Goal: Task Accomplishment & Management: Complete application form

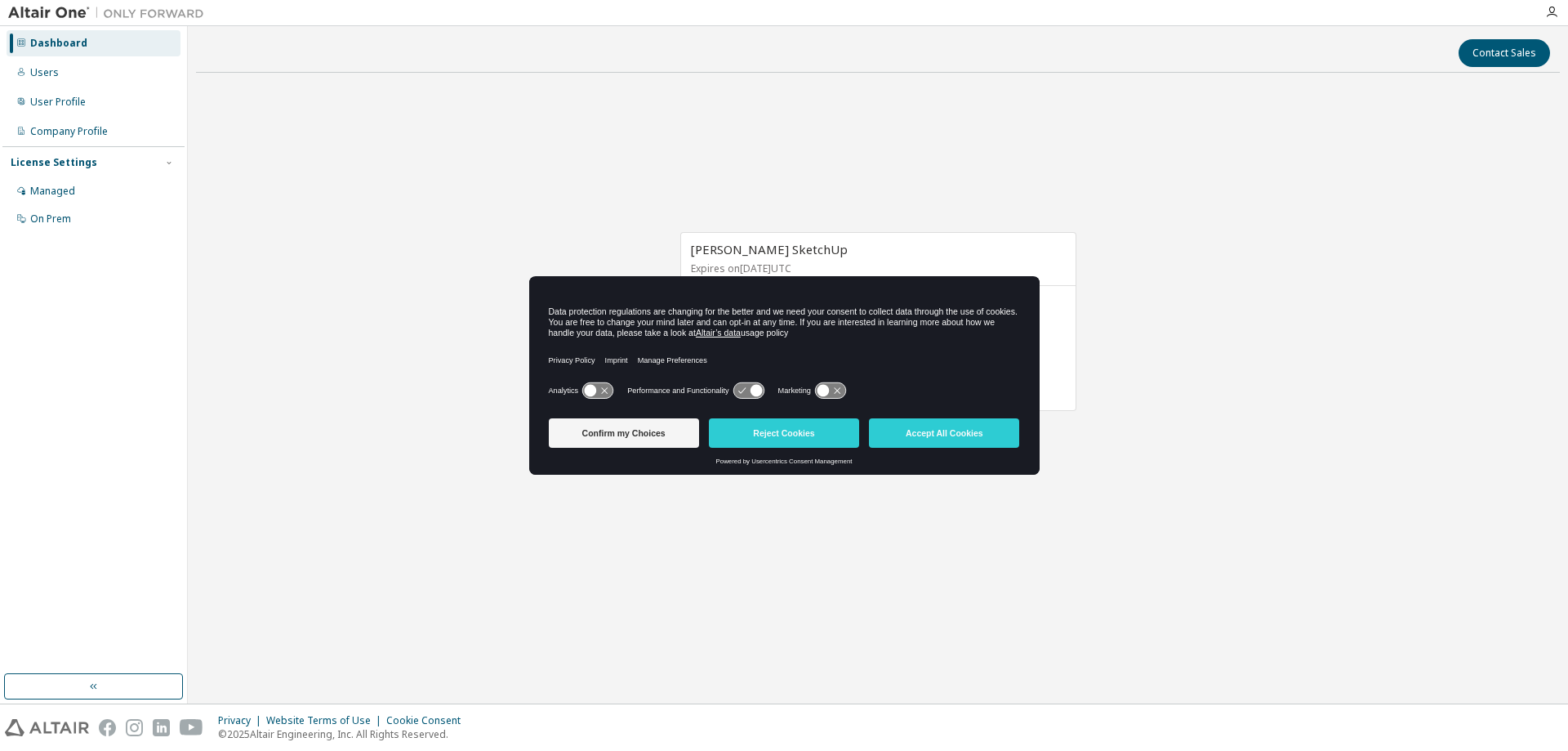
click at [750, 391] on icon at bounding box center [755, 390] width 12 height 12
click at [733, 391] on icon at bounding box center [748, 390] width 30 height 16
click at [818, 390] on icon at bounding box center [823, 390] width 12 height 12
click at [744, 390] on icon at bounding box center [748, 390] width 30 height 16
click at [817, 389] on icon at bounding box center [830, 390] width 30 height 16
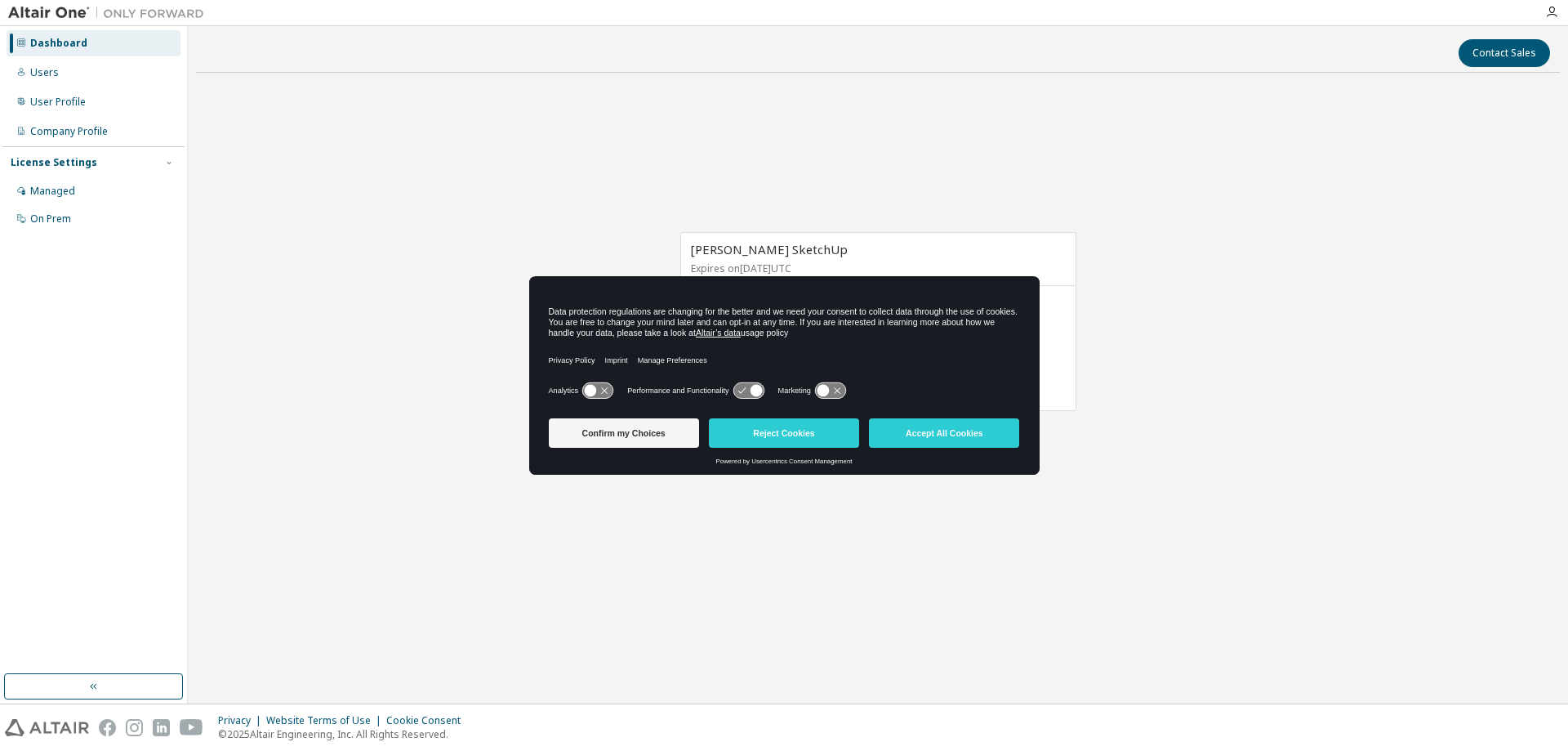
click at [733, 394] on icon at bounding box center [748, 390] width 30 height 16
click at [740, 387] on icon at bounding box center [748, 390] width 30 height 16
drag, startPoint x: 750, startPoint y: 387, endPoint x: 718, endPoint y: 392, distance: 32.4
click at [809, 439] on button "Reject Cookies" at bounding box center [784, 433] width 150 height 30
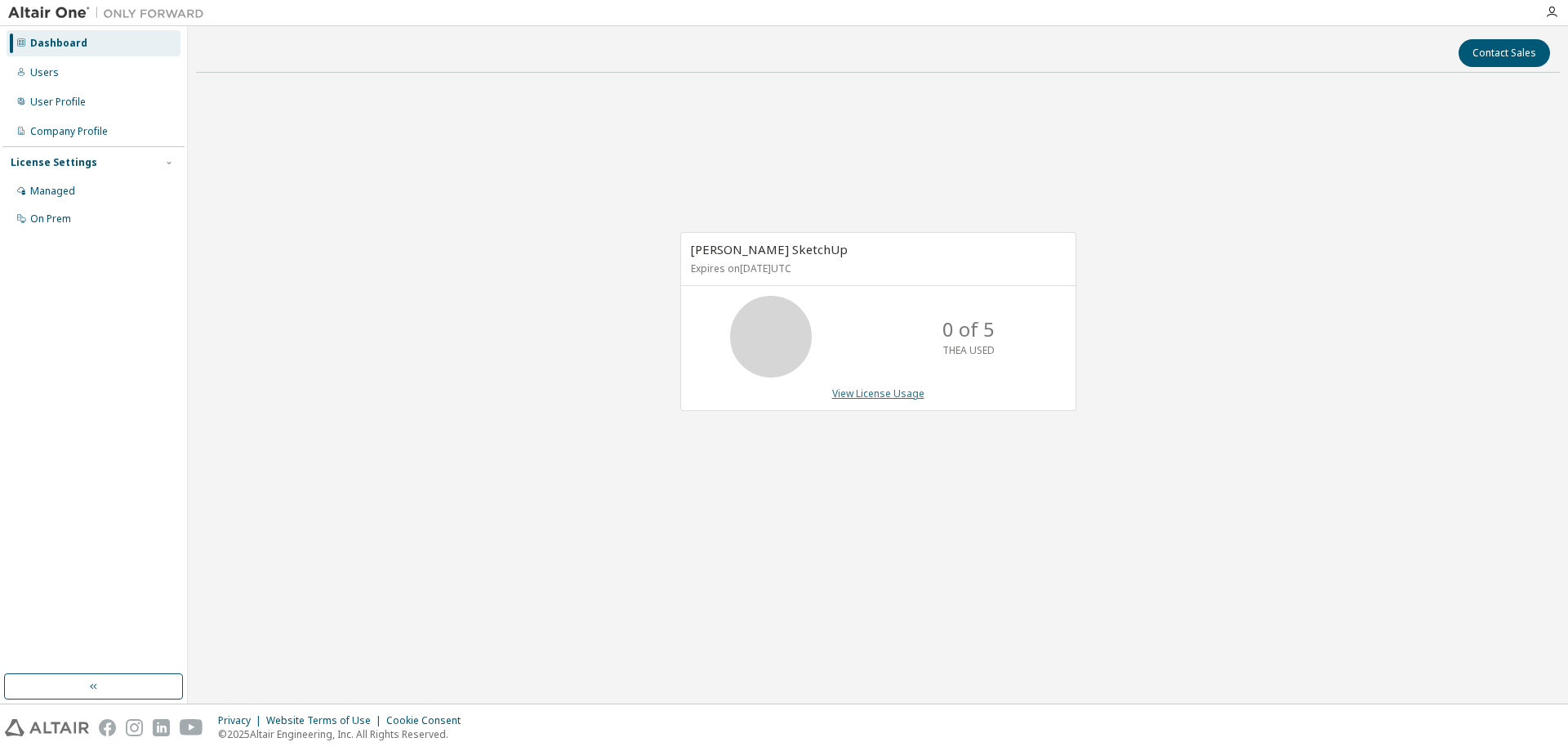
click at [874, 390] on link "View License Usage" at bounding box center [878, 393] width 92 height 14
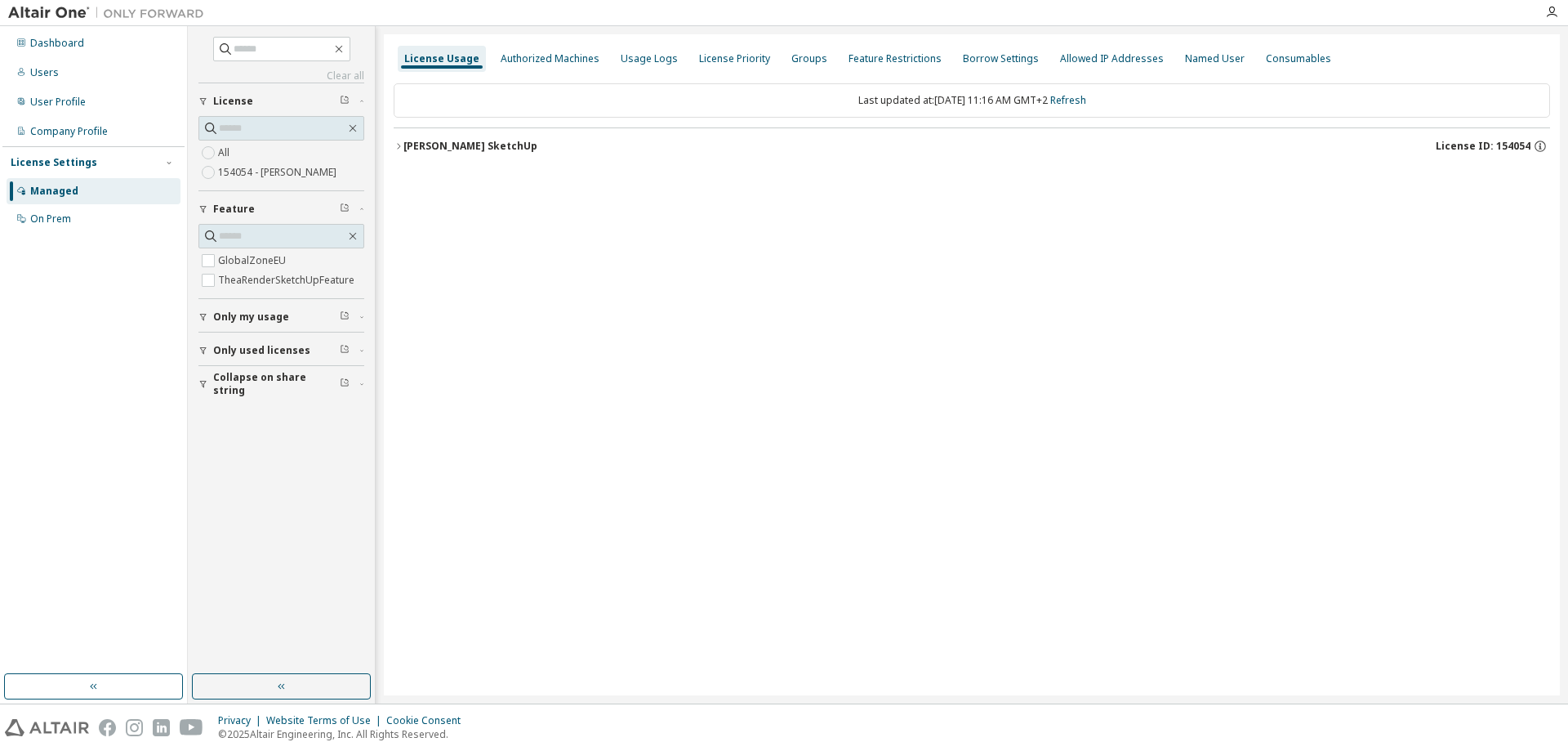
click at [446, 149] on div "[PERSON_NAME] SketchUp" at bounding box center [469, 146] width 134 height 13
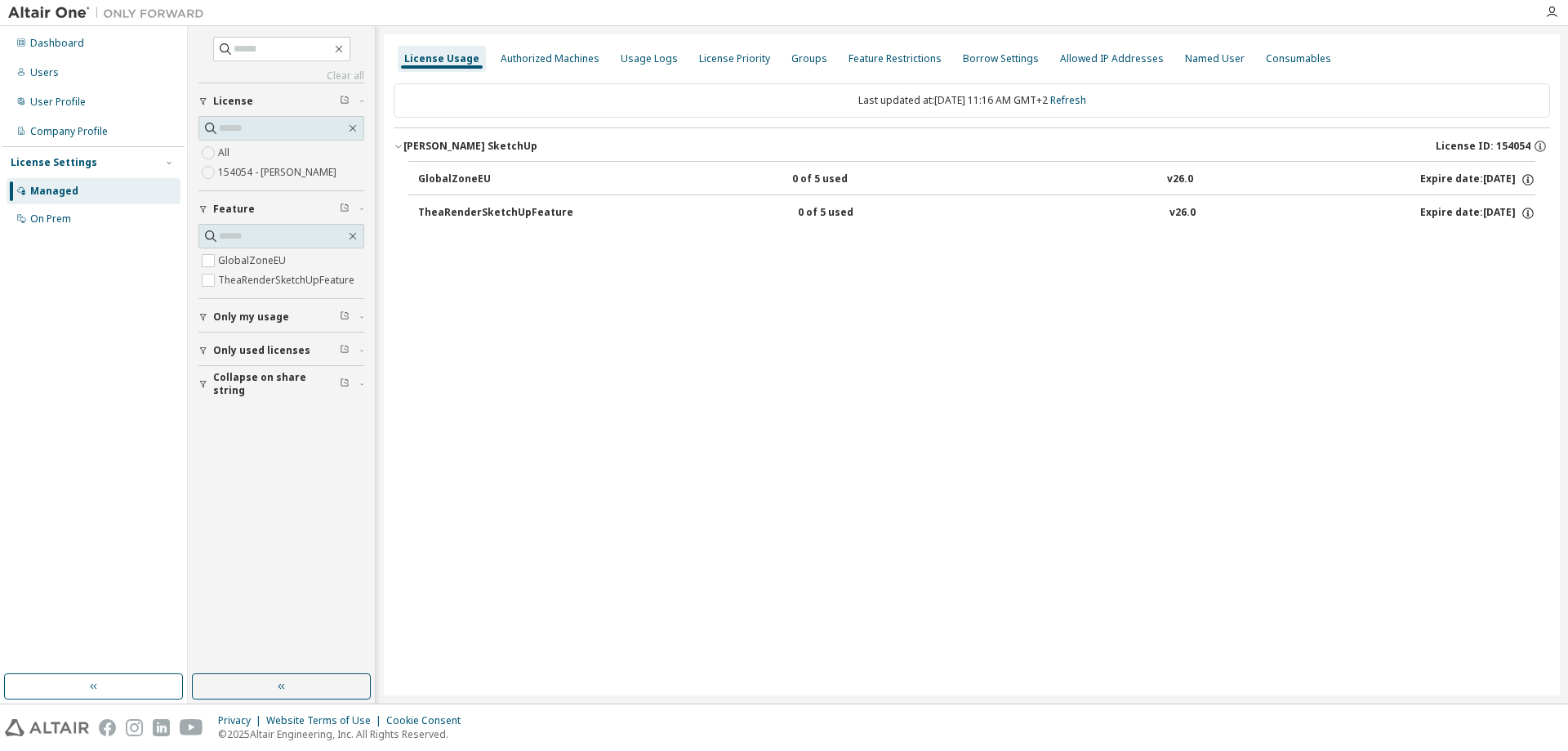
click at [423, 176] on div "GlobalZoneEU" at bounding box center [491, 180] width 147 height 15
click at [432, 207] on div "TheaRenderSketchUpFeature" at bounding box center [495, 213] width 155 height 15
click at [61, 71] on div "Users" at bounding box center [93, 73] width 174 height 26
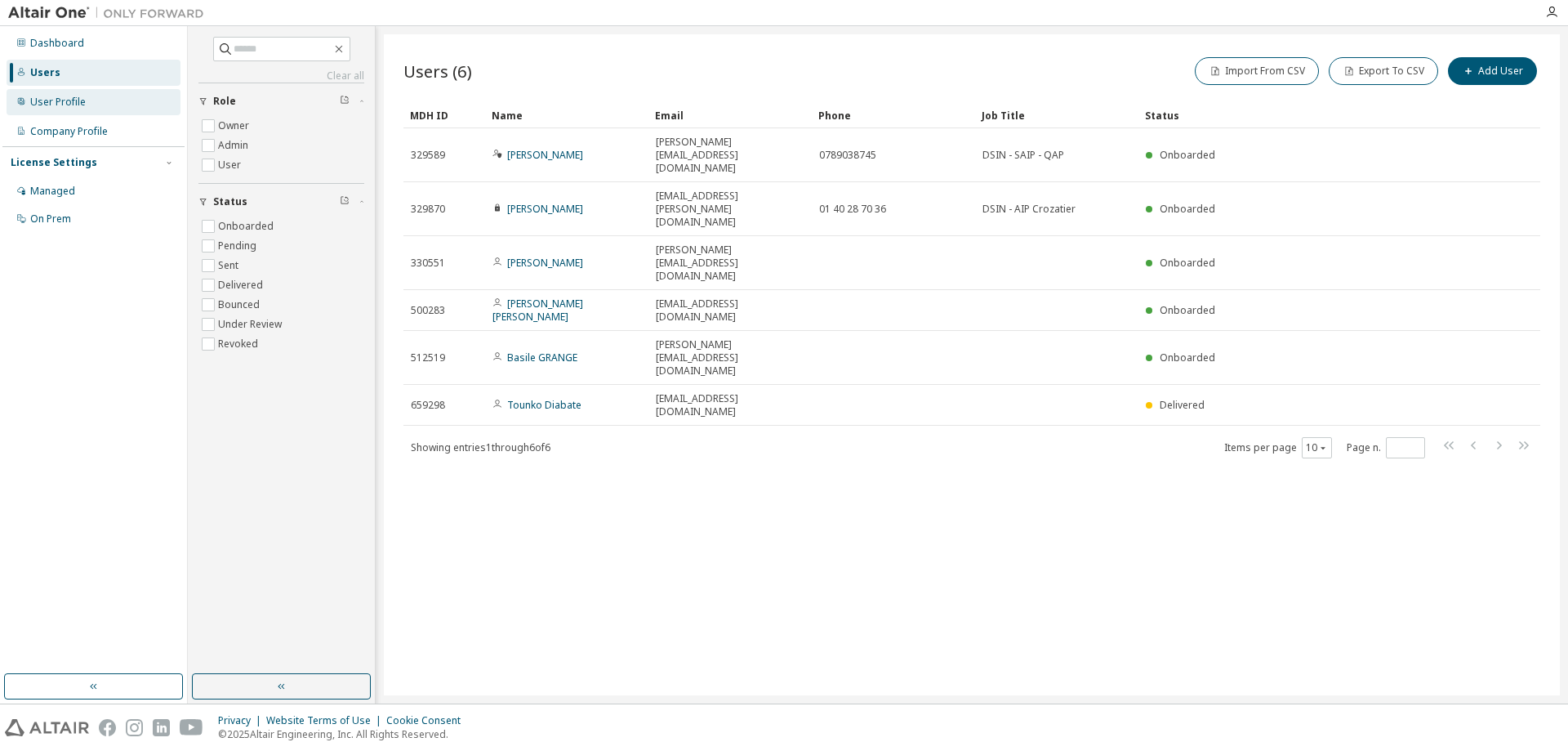
click at [48, 111] on div "User Profile" at bounding box center [93, 102] width 174 height 26
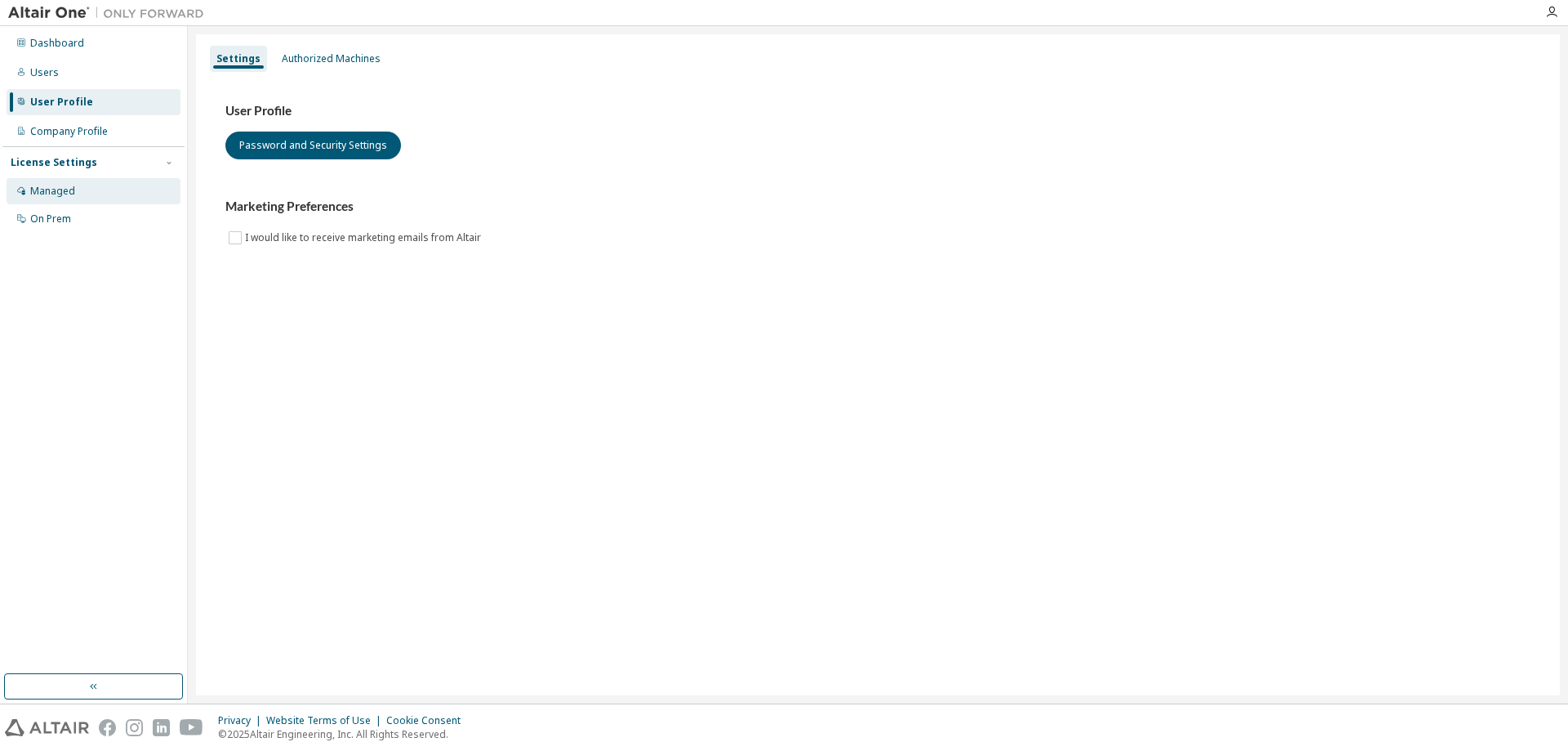
click at [36, 199] on div "Managed" at bounding box center [93, 191] width 174 height 26
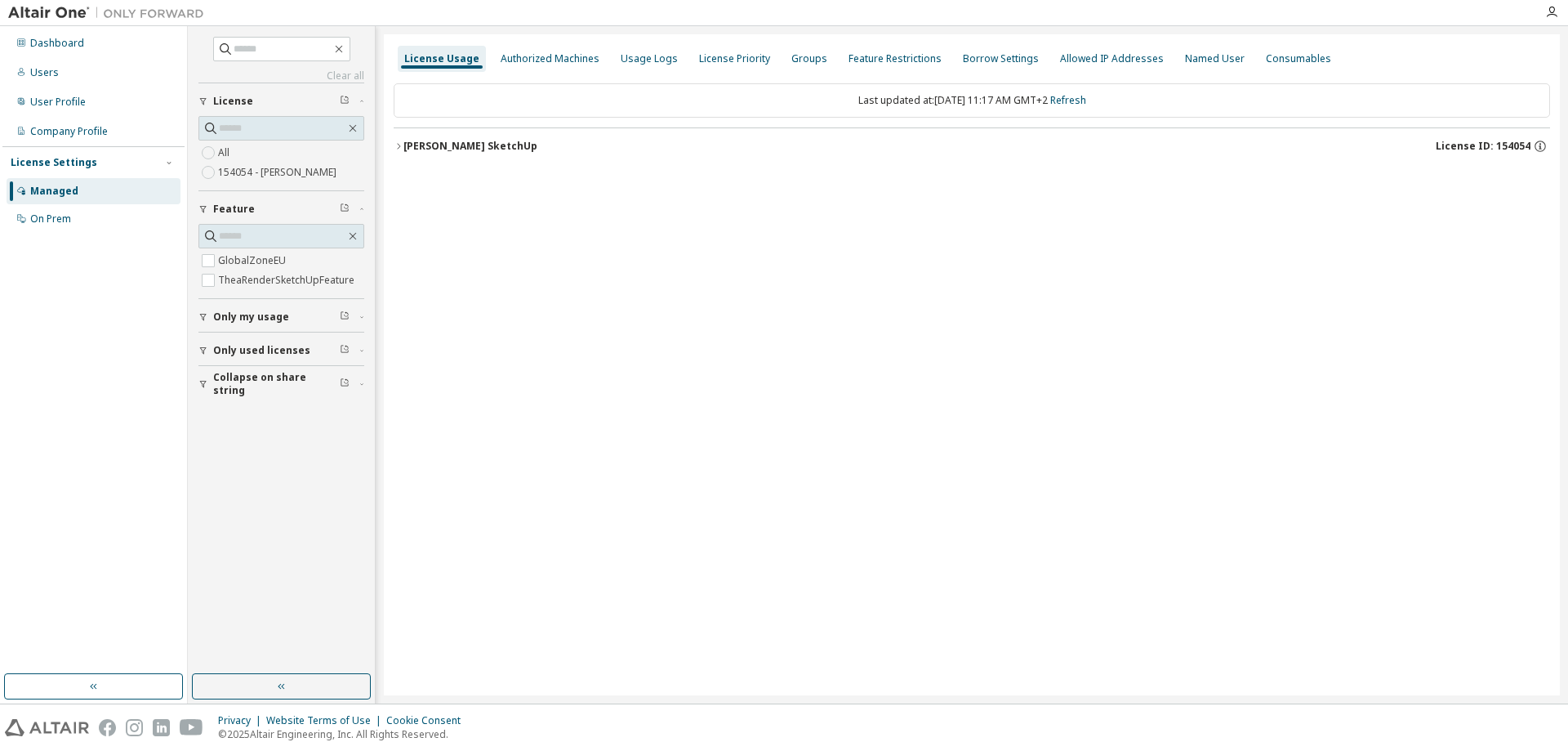
click at [241, 175] on label "154054 - [PERSON_NAME]" at bounding box center [279, 172] width 122 height 19
click at [448, 141] on div "[PERSON_NAME] SketchUp" at bounding box center [469, 146] width 134 height 13
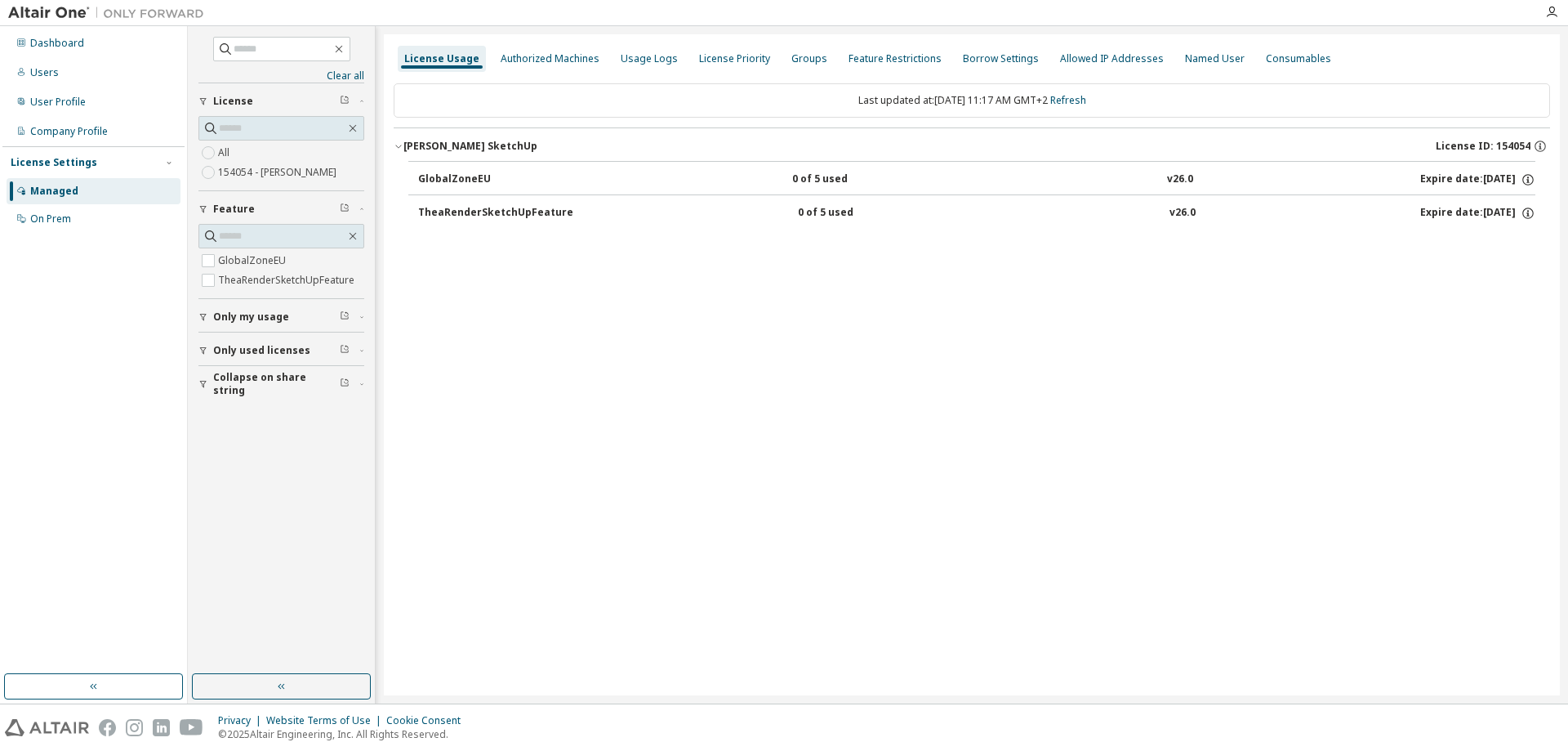
click at [525, 214] on div "TheaRenderSketchUpFeature" at bounding box center [495, 213] width 155 height 15
click at [437, 179] on div "GlobalZoneEU" at bounding box center [491, 180] width 147 height 15
click at [80, 104] on div "User Profile" at bounding box center [58, 102] width 55 height 13
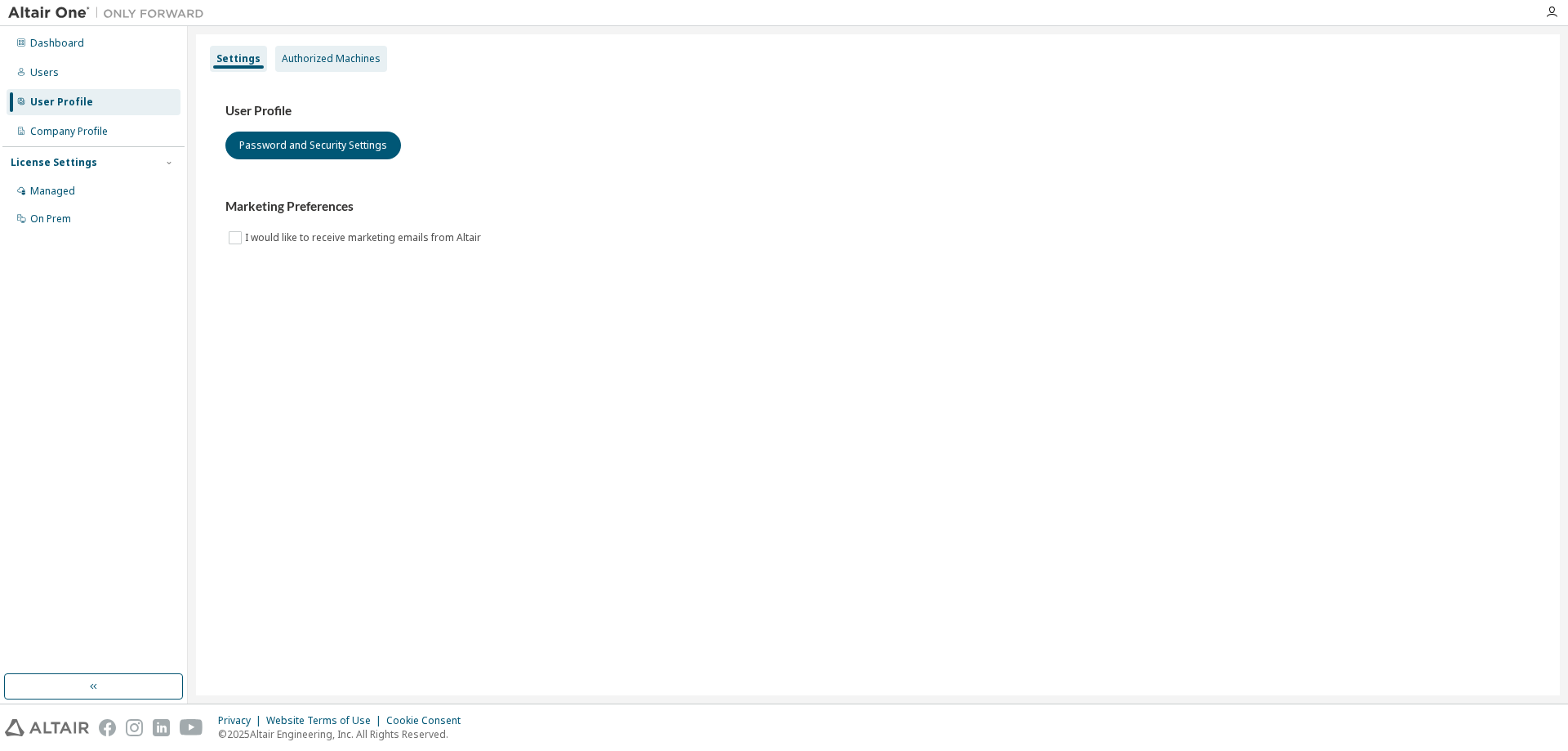
click at [303, 56] on div "Authorized Machines" at bounding box center [331, 59] width 99 height 13
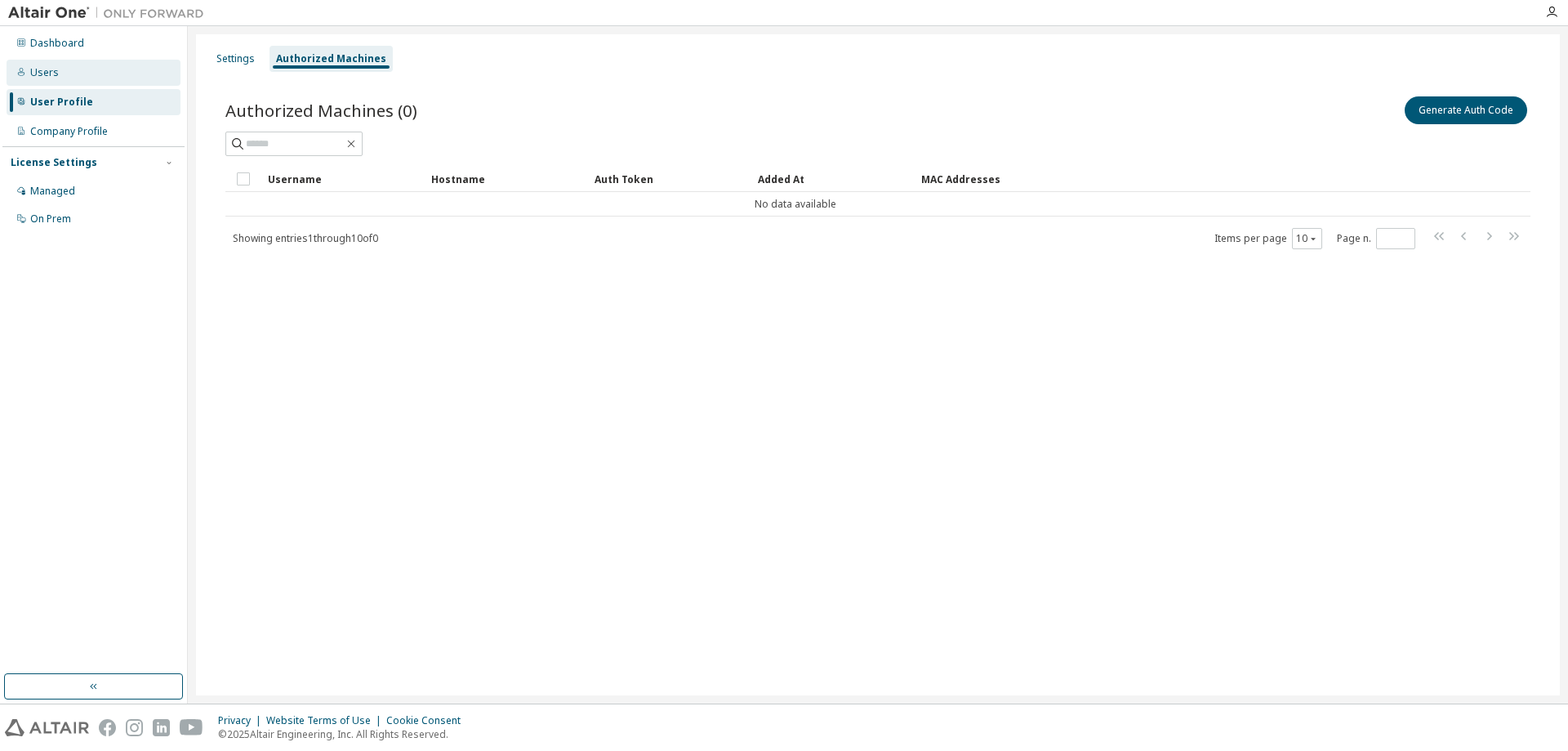
click at [58, 71] on div "Users" at bounding box center [93, 73] width 174 height 26
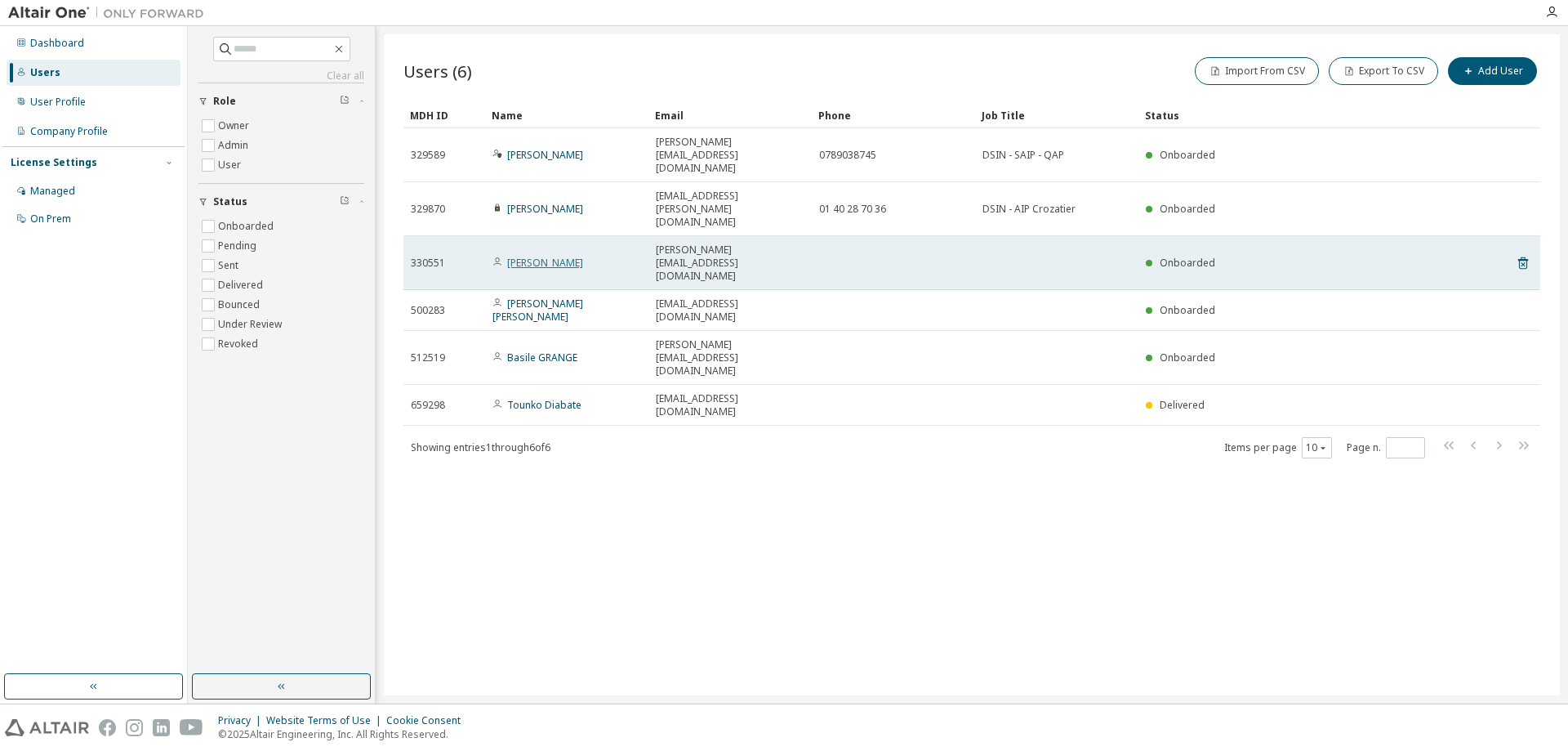
click at [525, 256] on link "[PERSON_NAME]" at bounding box center [545, 262] width 76 height 14
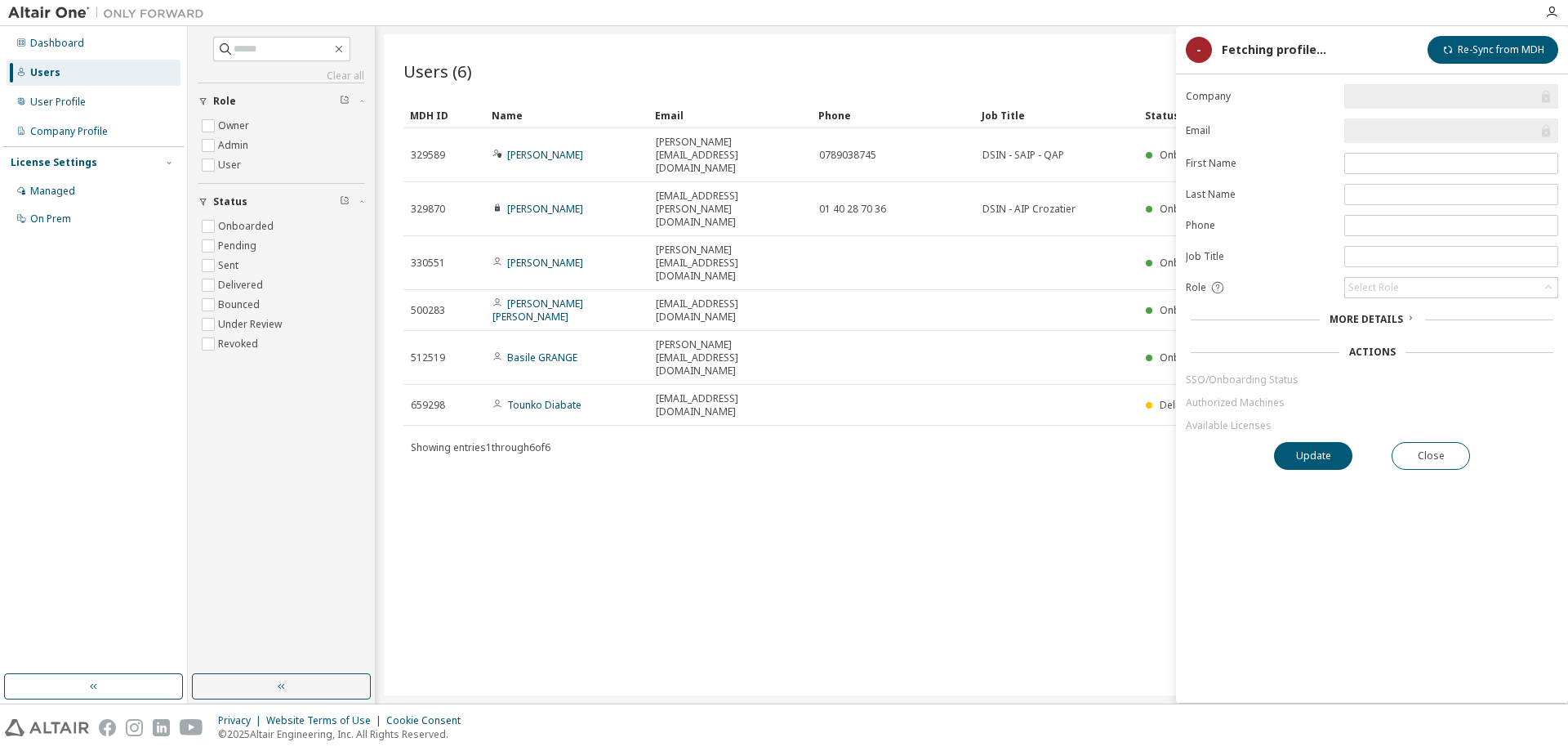
click at [1375, 320] on span "More Details" at bounding box center [1367, 318] width 74 height 14
click at [1266, 427] on link "Available Licenses" at bounding box center [1372, 425] width 373 height 13
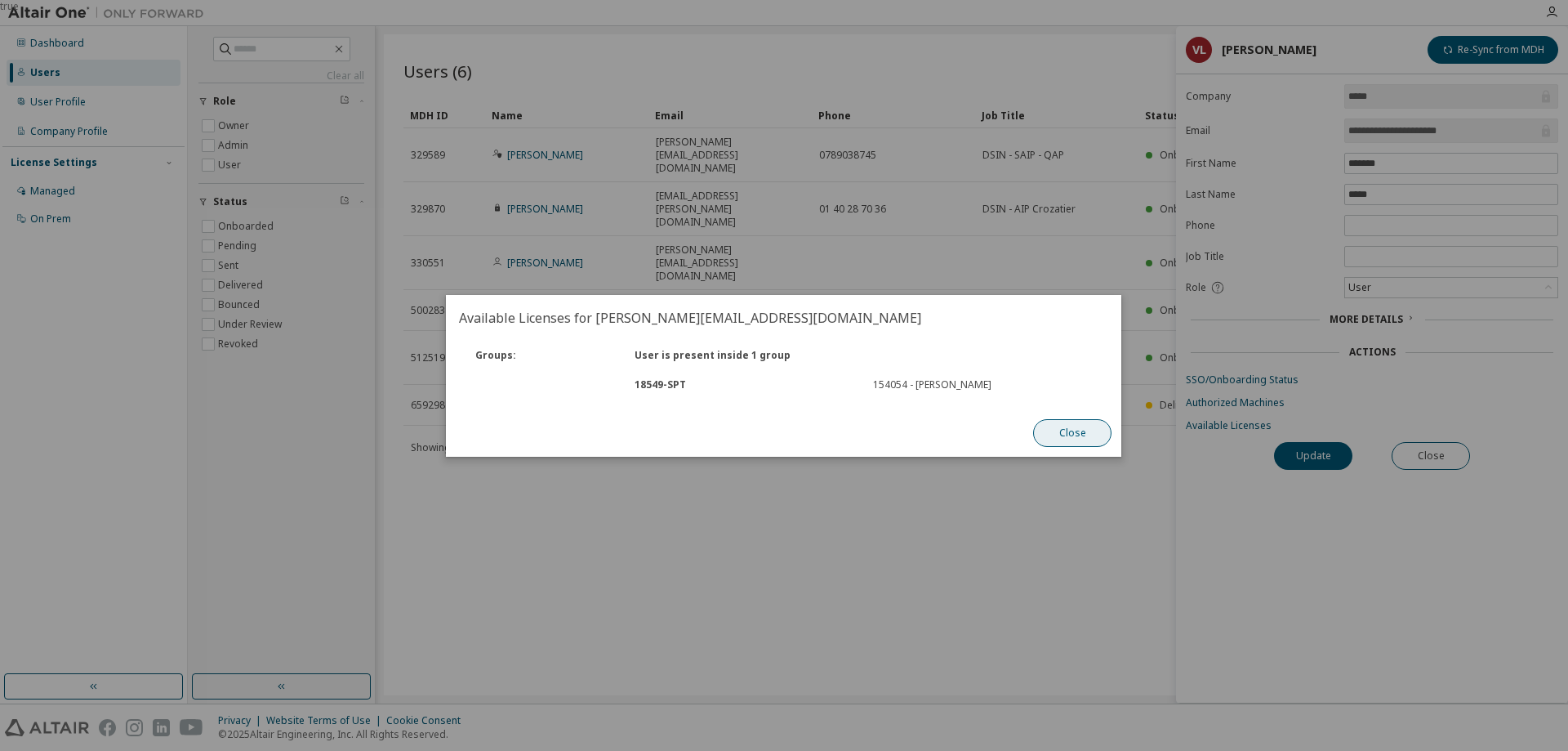
click at [1073, 428] on button "Close" at bounding box center [1073, 433] width 78 height 28
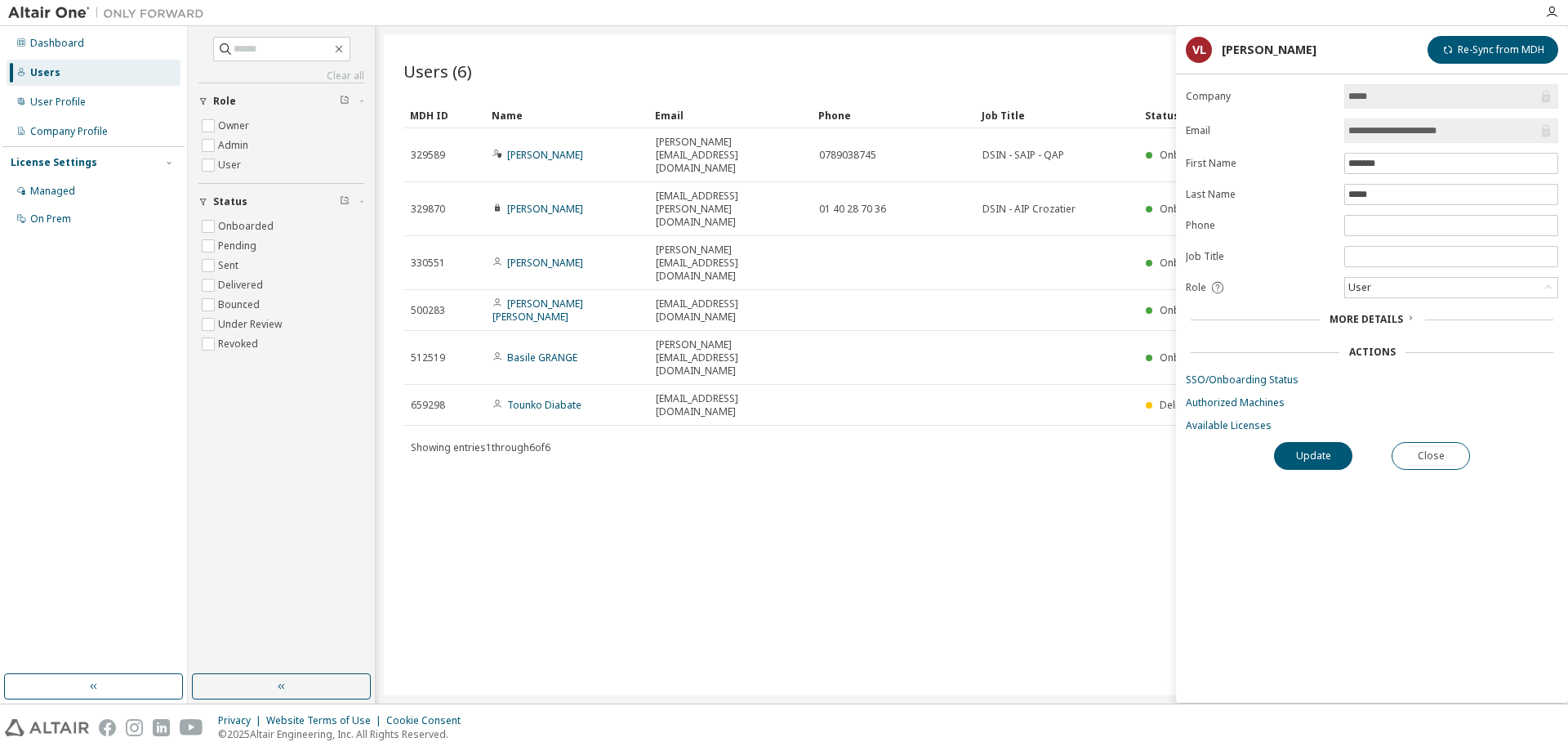
click at [1234, 414] on form "**********" at bounding box center [1372, 257] width 373 height 348
click at [936, 435] on div "Users (6) Import From CSV Export To CSV Add User Clear Load Save Save As Field …" at bounding box center [971, 364] width 1176 height 661
click at [1429, 459] on button "Close" at bounding box center [1431, 456] width 78 height 28
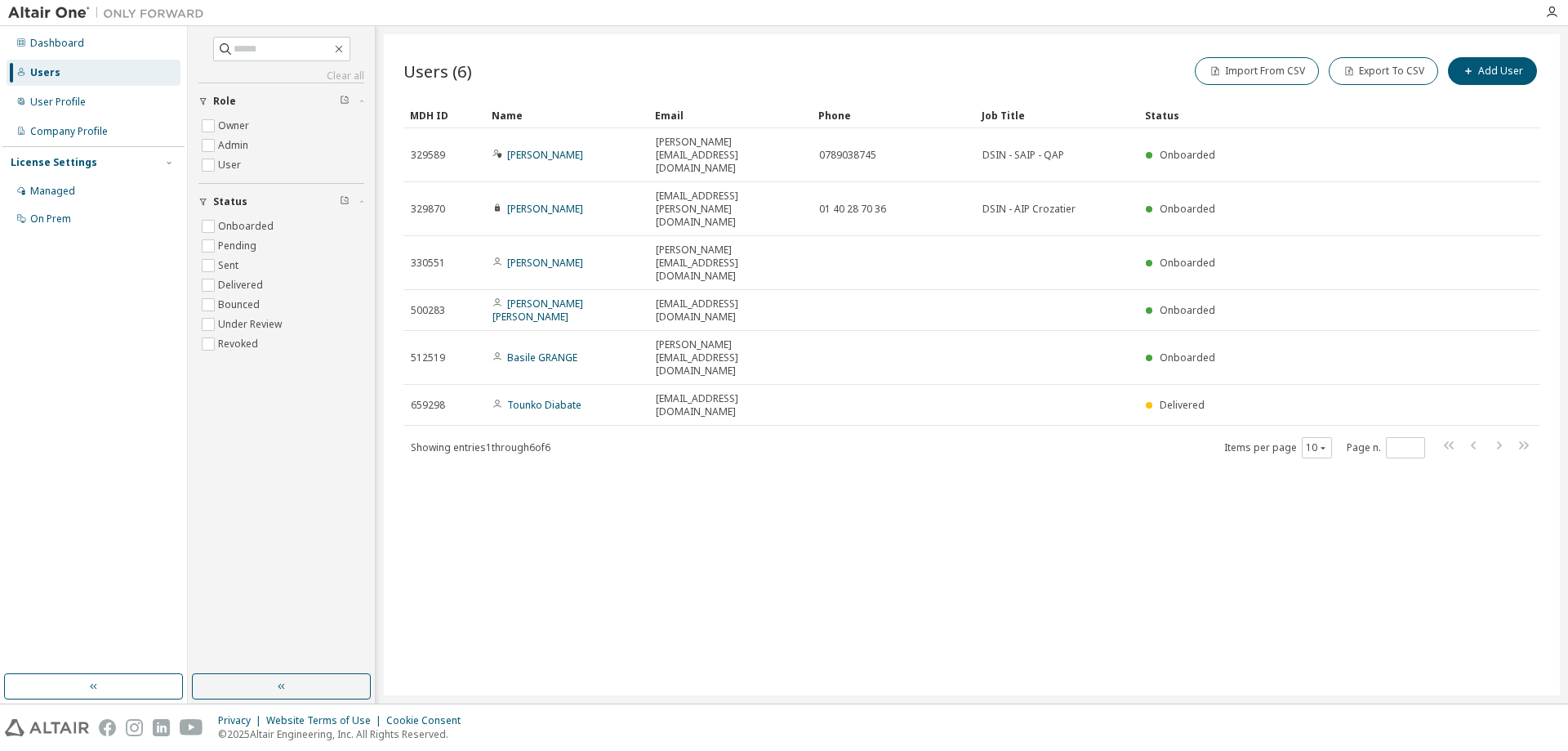
click at [537, 370] on div "Users (6) Import From CSV Export To CSV Add User Clear Load Save Save As Field …" at bounding box center [971, 364] width 1176 height 661
click at [1461, 68] on button "Add User" at bounding box center [1492, 71] width 89 height 28
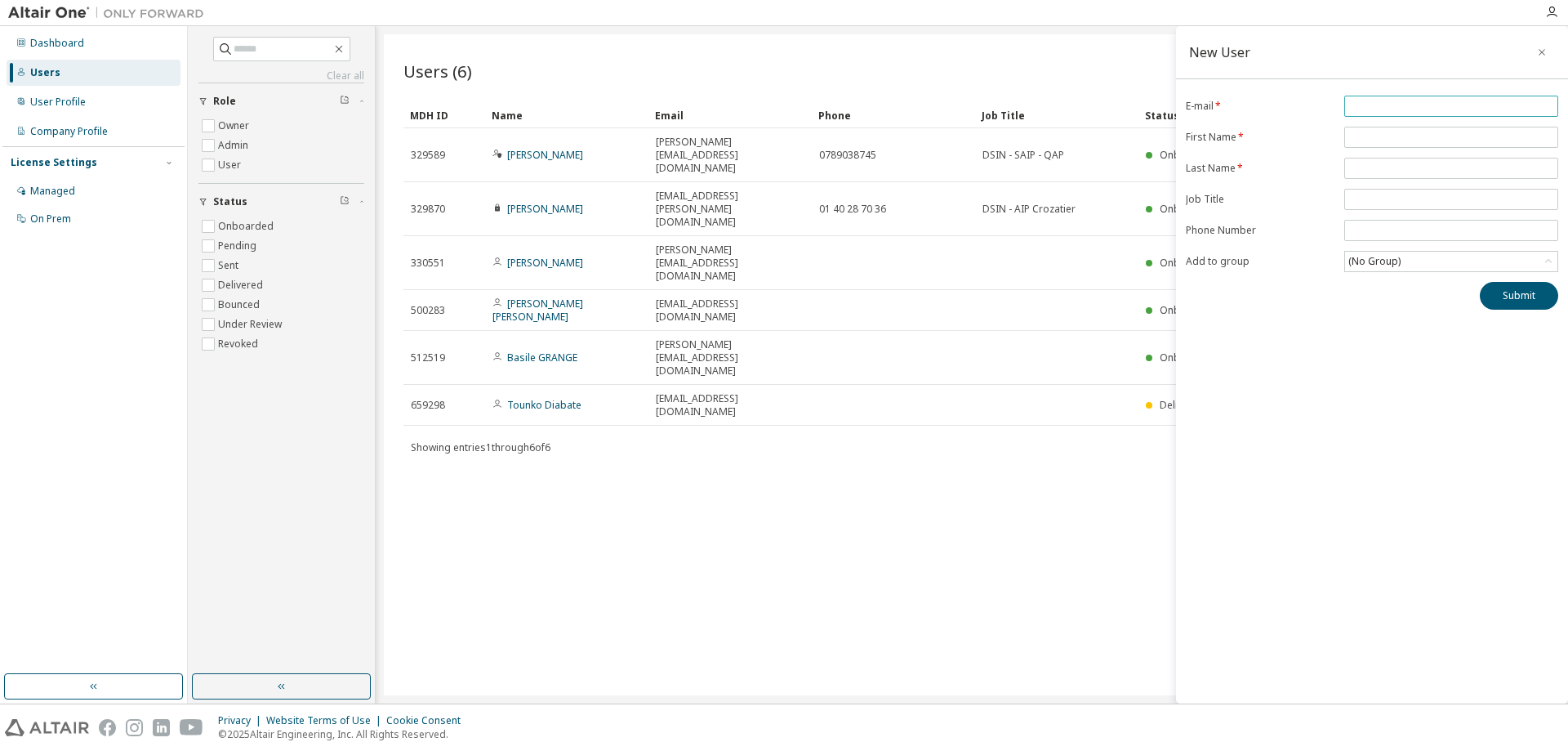
click at [1376, 102] on input "email" at bounding box center [1451, 106] width 206 height 13
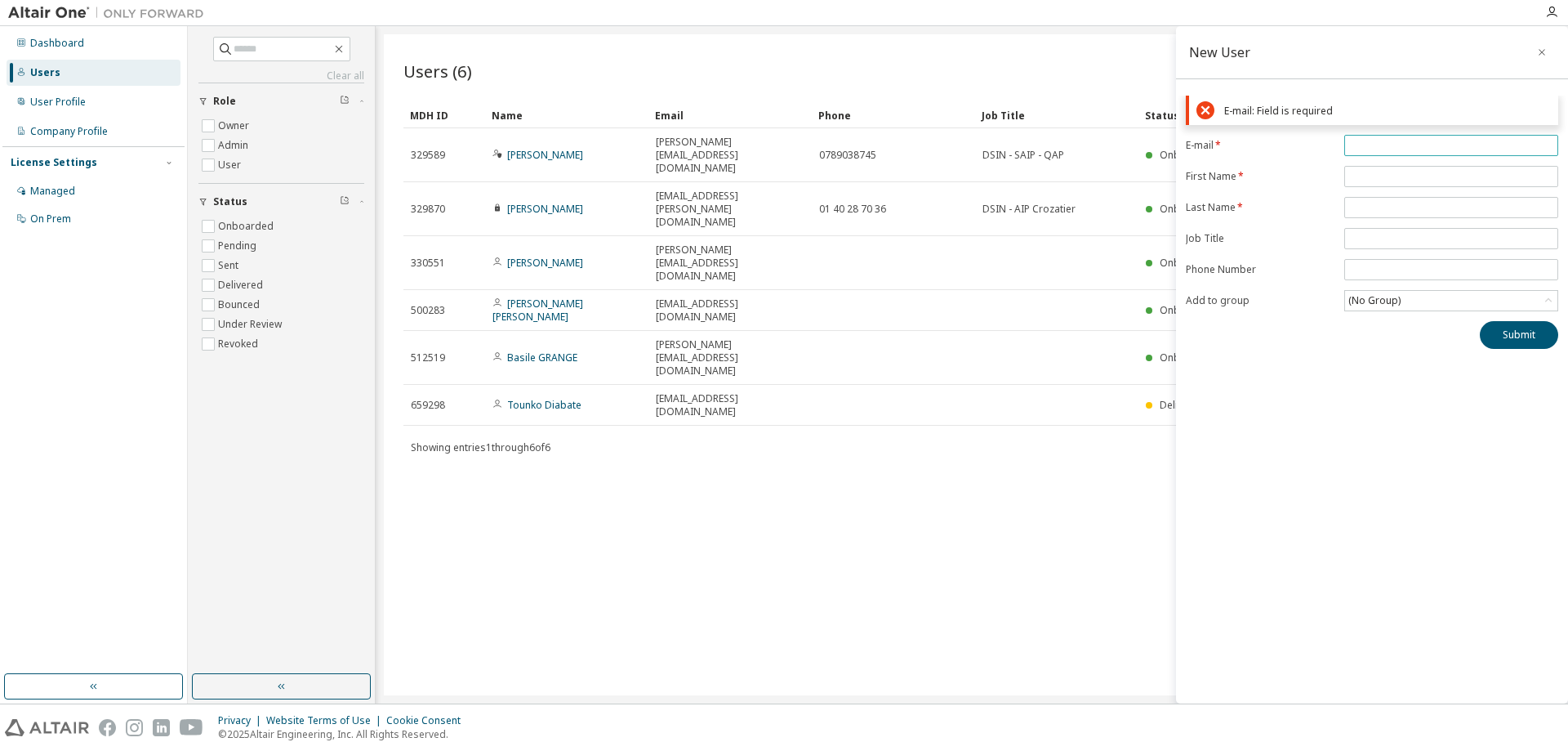
click at [1404, 148] on input "email" at bounding box center [1451, 146] width 206 height 13
paste input "**********"
type input "**********"
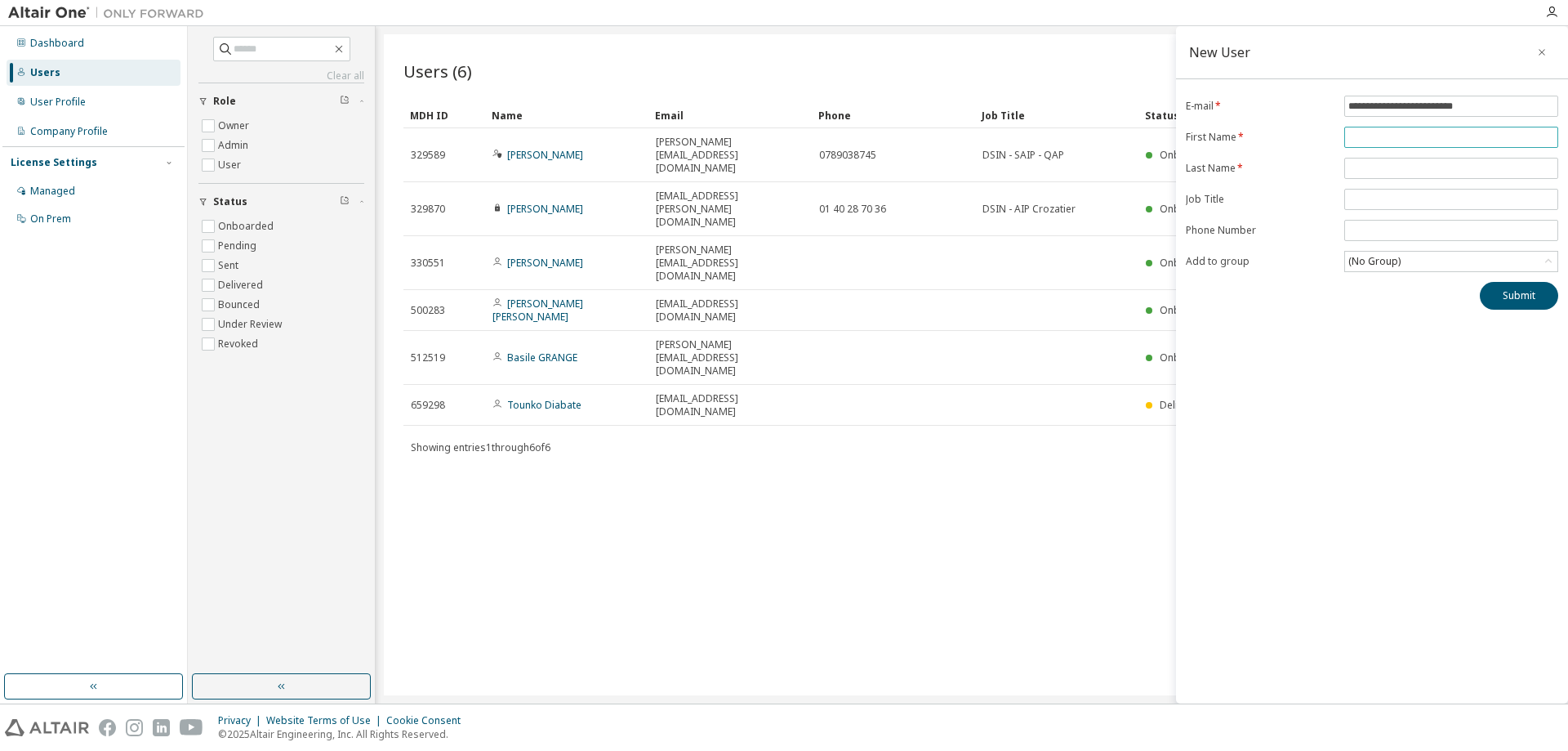
click at [1389, 135] on input "text" at bounding box center [1451, 137] width 206 height 13
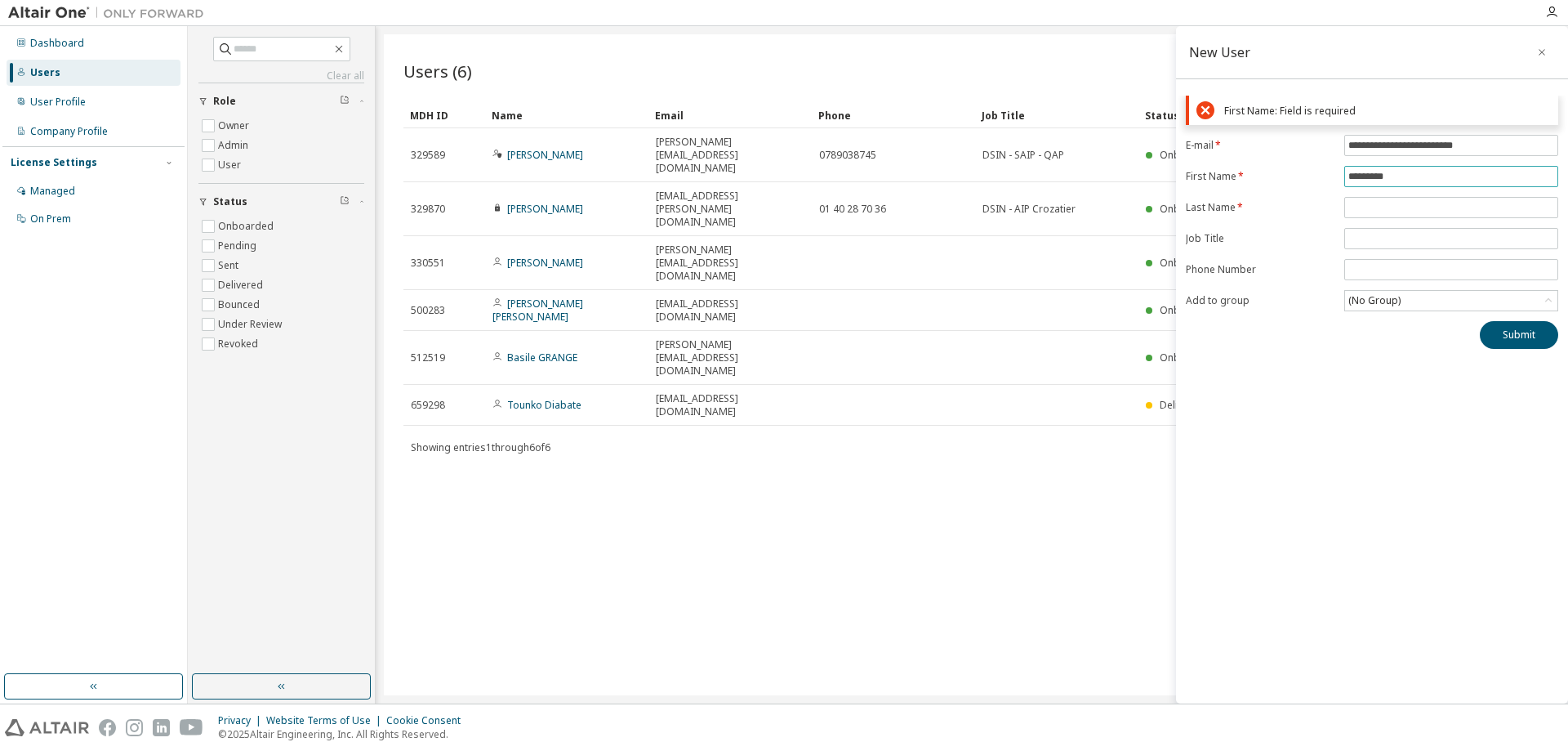
type input "*********"
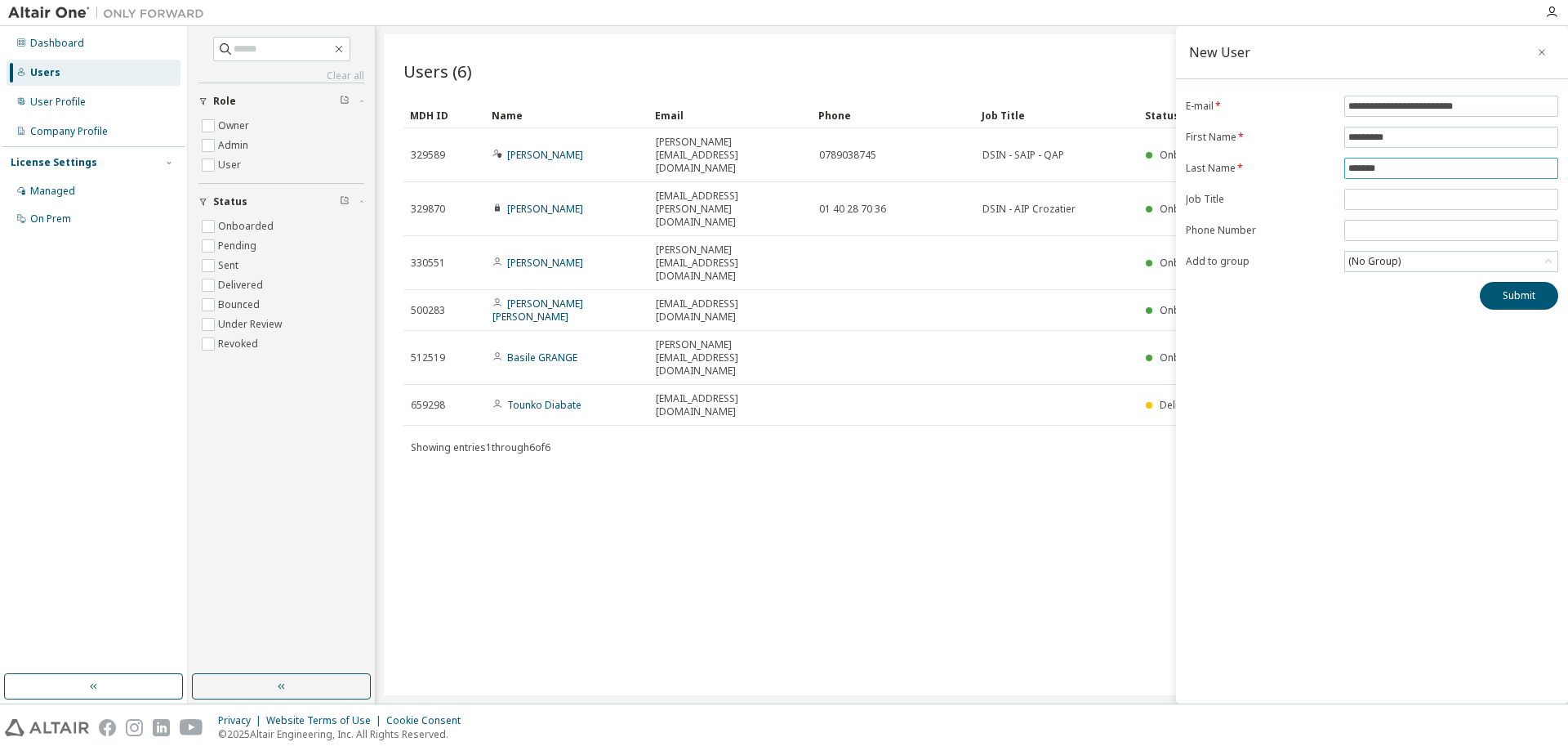
click at [1364, 168] on input "*******" at bounding box center [1451, 168] width 206 height 13
type input "*******"
click at [1397, 201] on input "text" at bounding box center [1451, 199] width 206 height 13
click at [1448, 271] on div "(No Group)" at bounding box center [1451, 261] width 212 height 19
click at [1391, 329] on li "18549 - SPT" at bounding box center [1450, 332] width 209 height 21
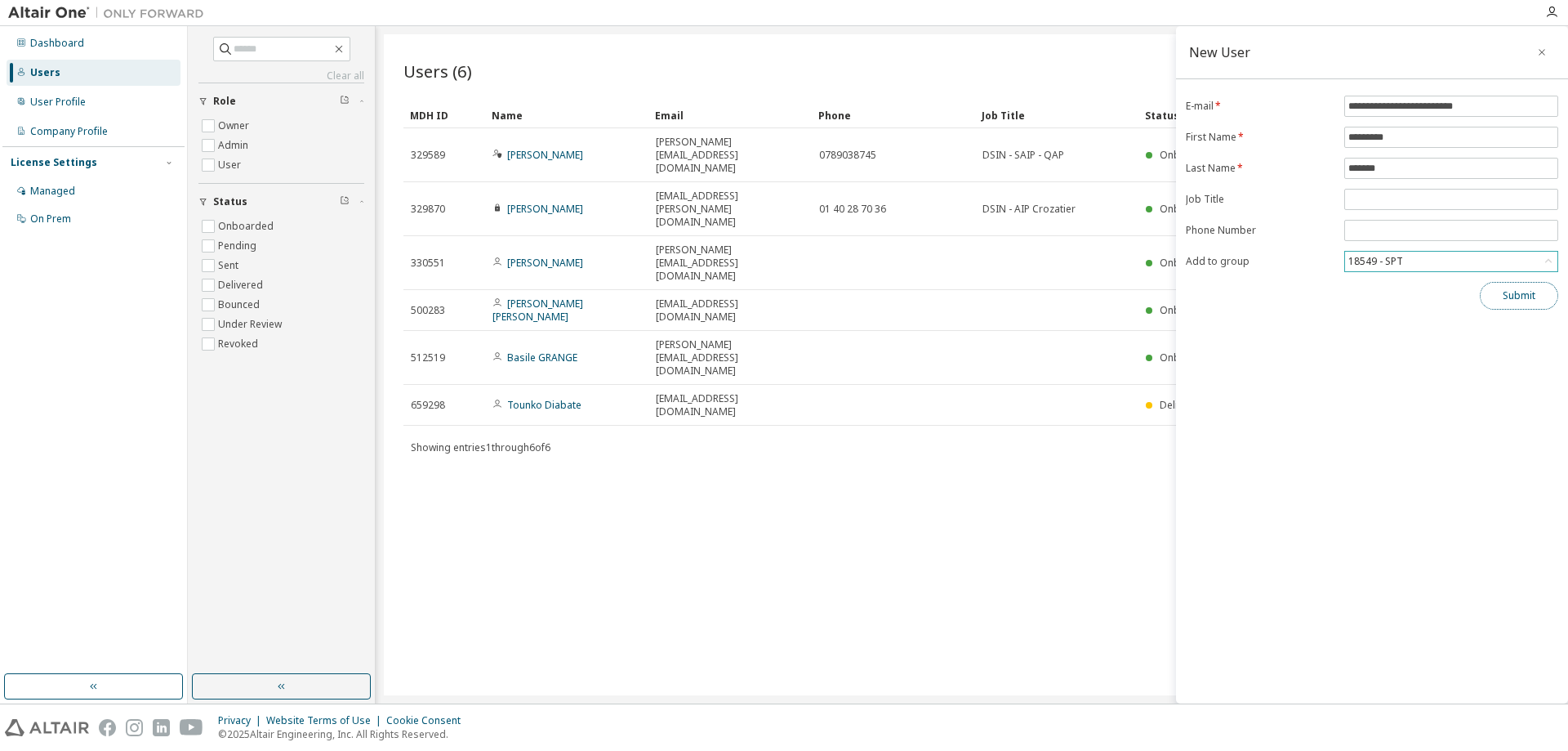
click at [1503, 297] on button "Submit" at bounding box center [1519, 296] width 78 height 28
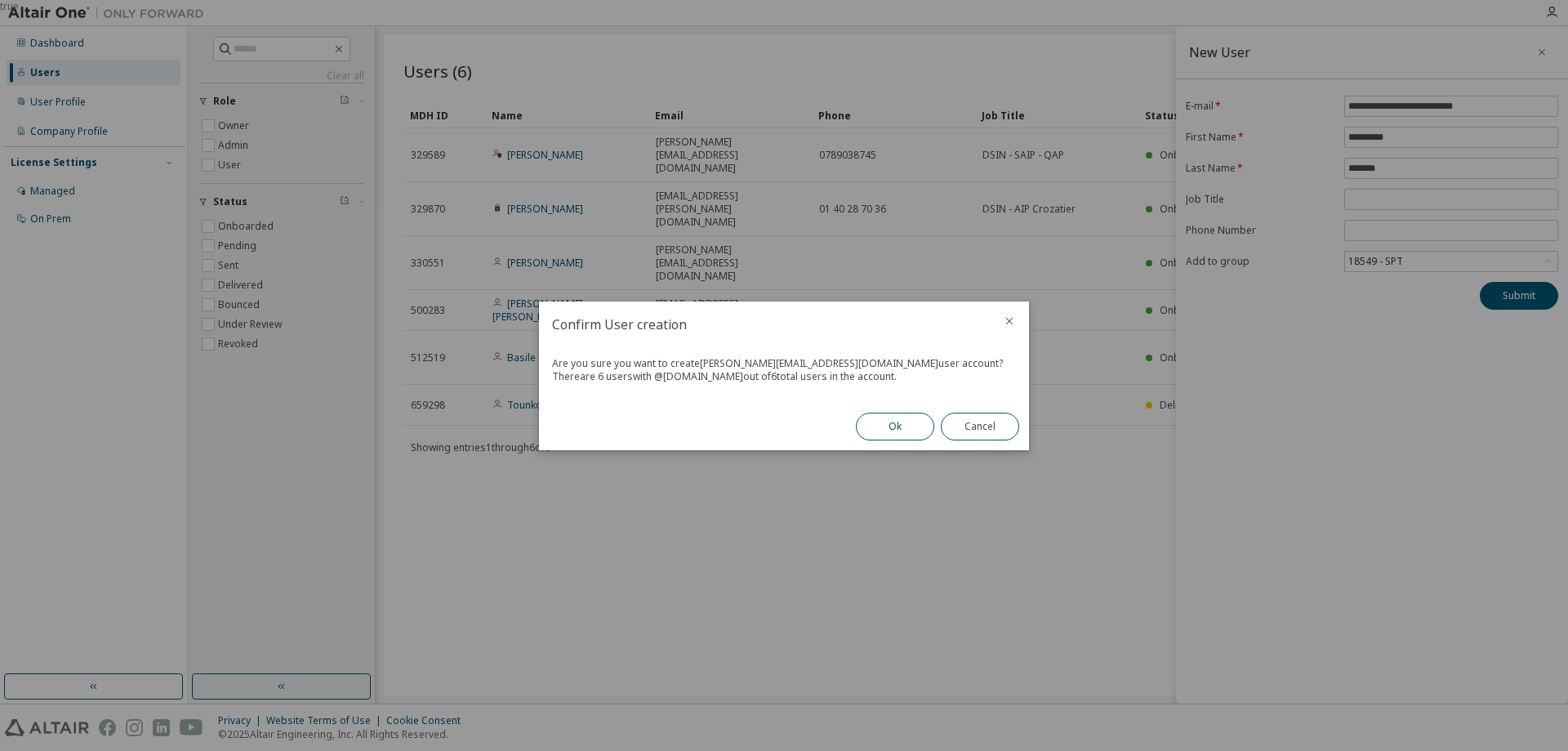
click at [887, 430] on button "Ok" at bounding box center [895, 426] width 78 height 28
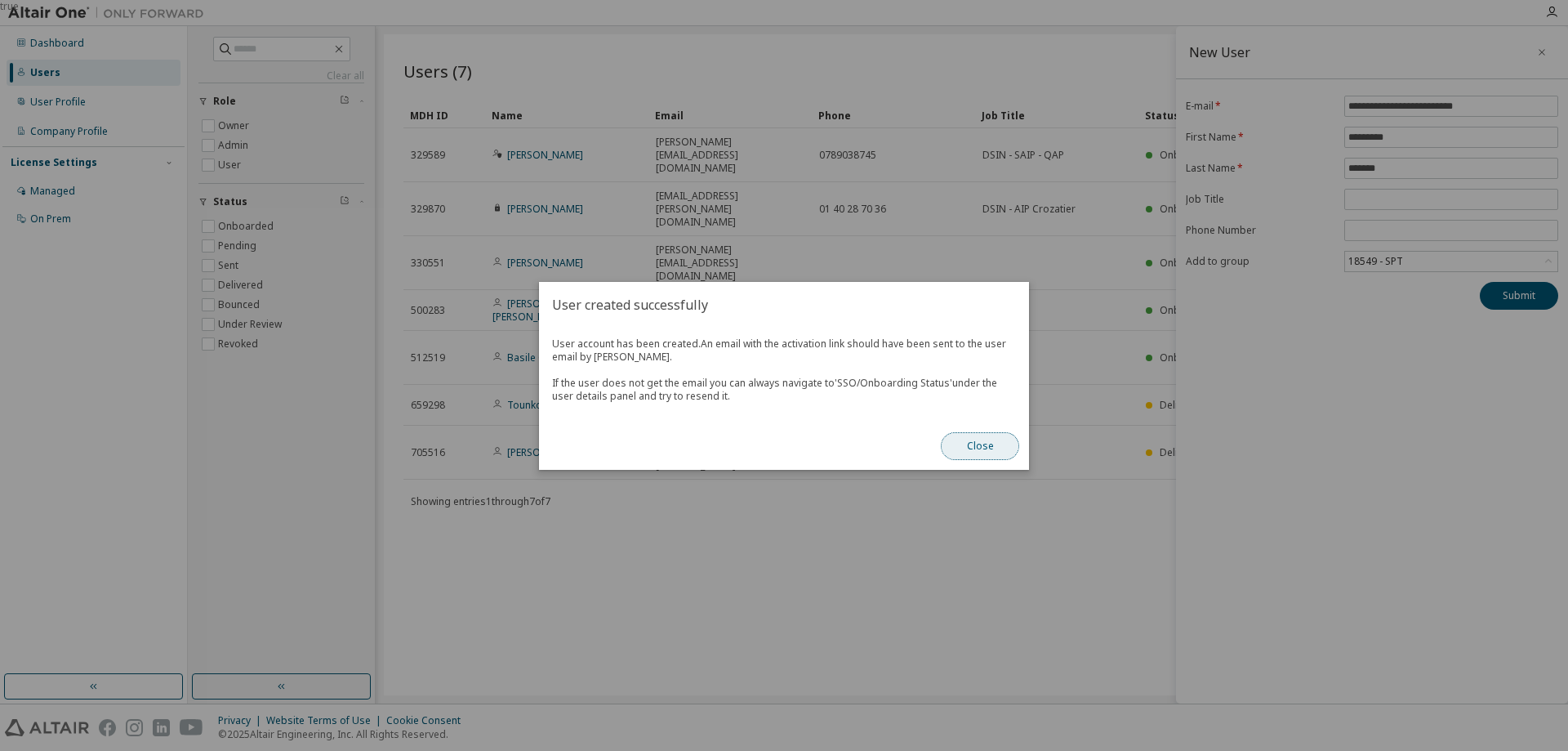
click at [991, 436] on button "Close" at bounding box center [980, 446] width 78 height 28
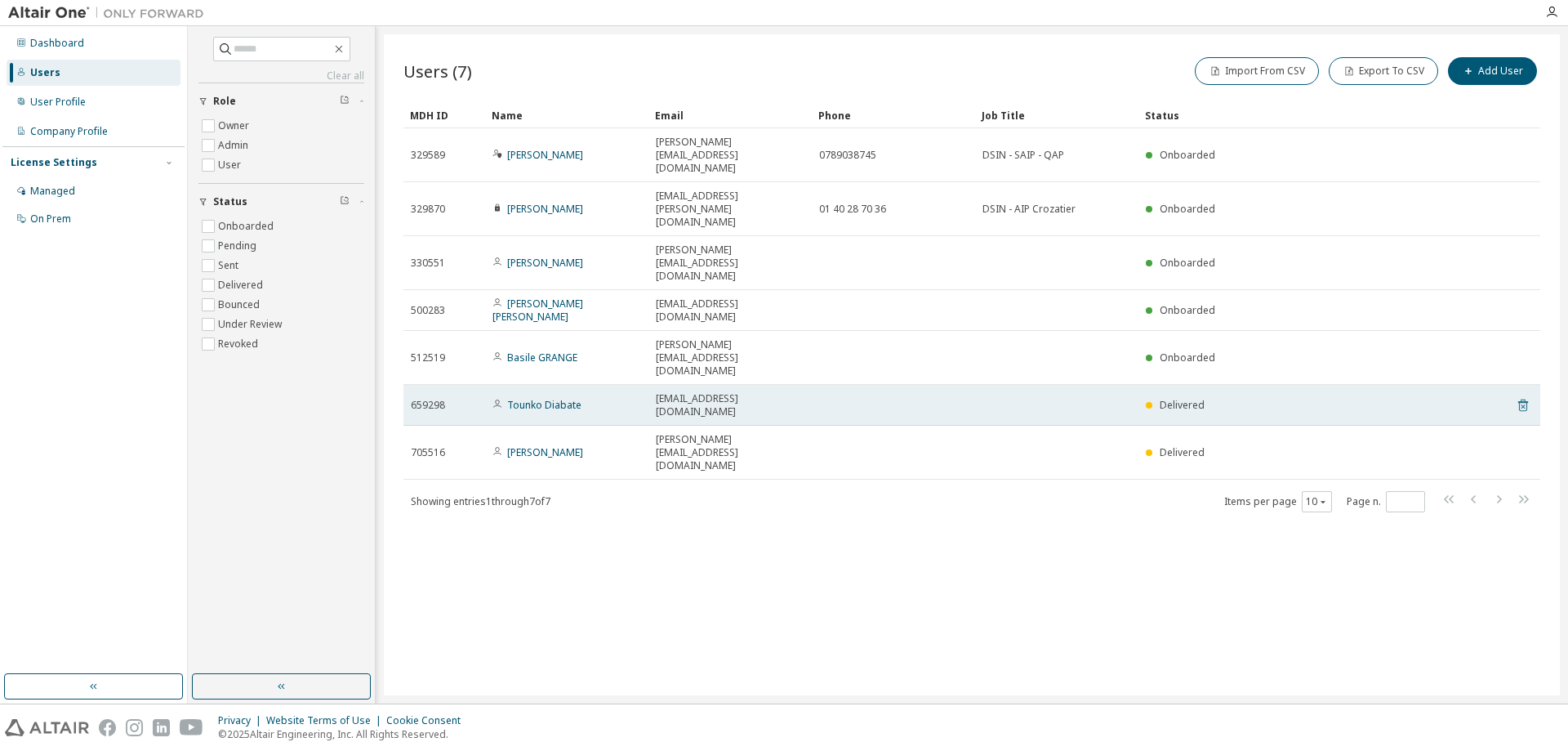
click at [1526, 399] on icon at bounding box center [1523, 405] width 10 height 12
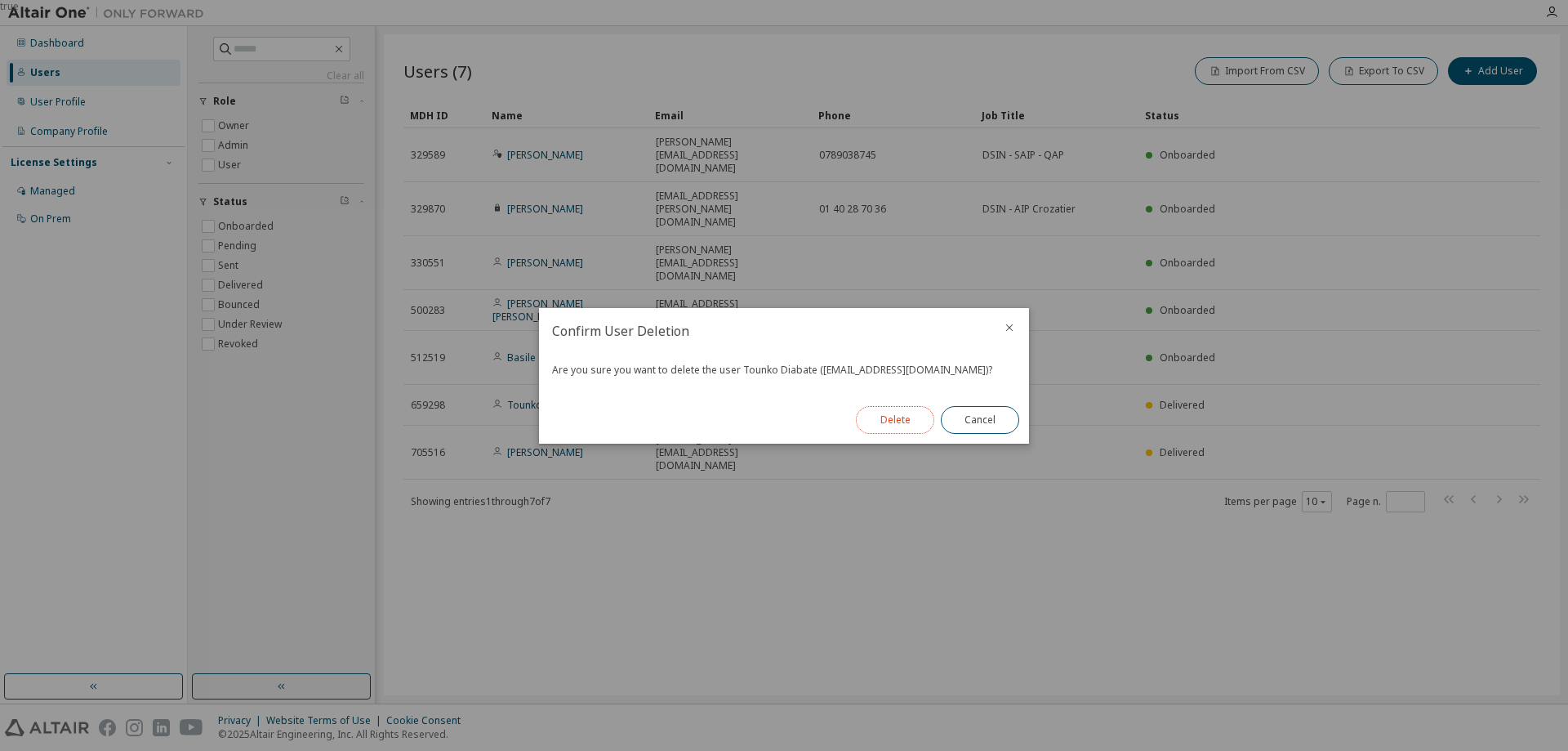
click at [888, 421] on button "Delete" at bounding box center [895, 420] width 78 height 28
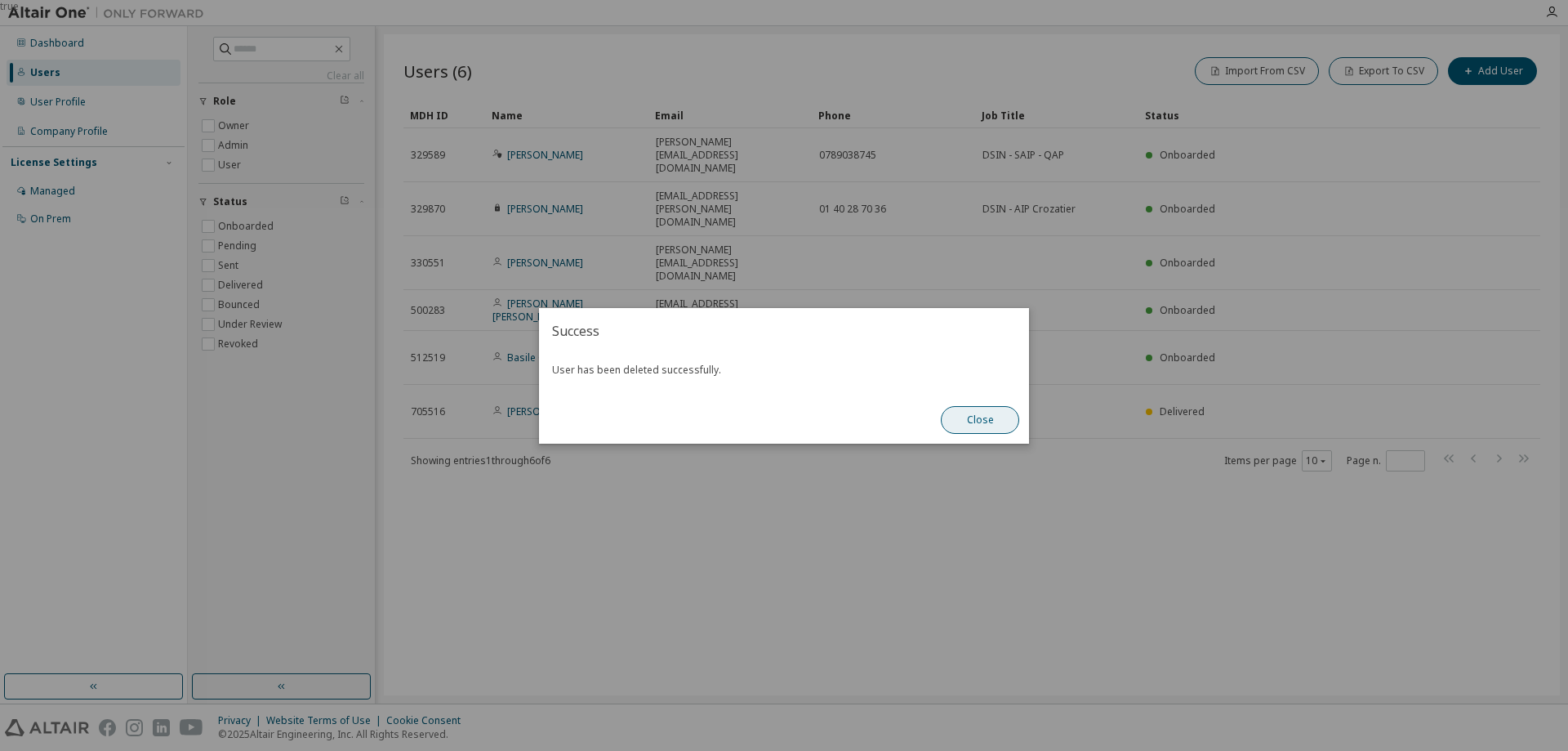
click at [974, 419] on button "Close" at bounding box center [980, 420] width 78 height 28
